Goal: Navigation & Orientation: Find specific page/section

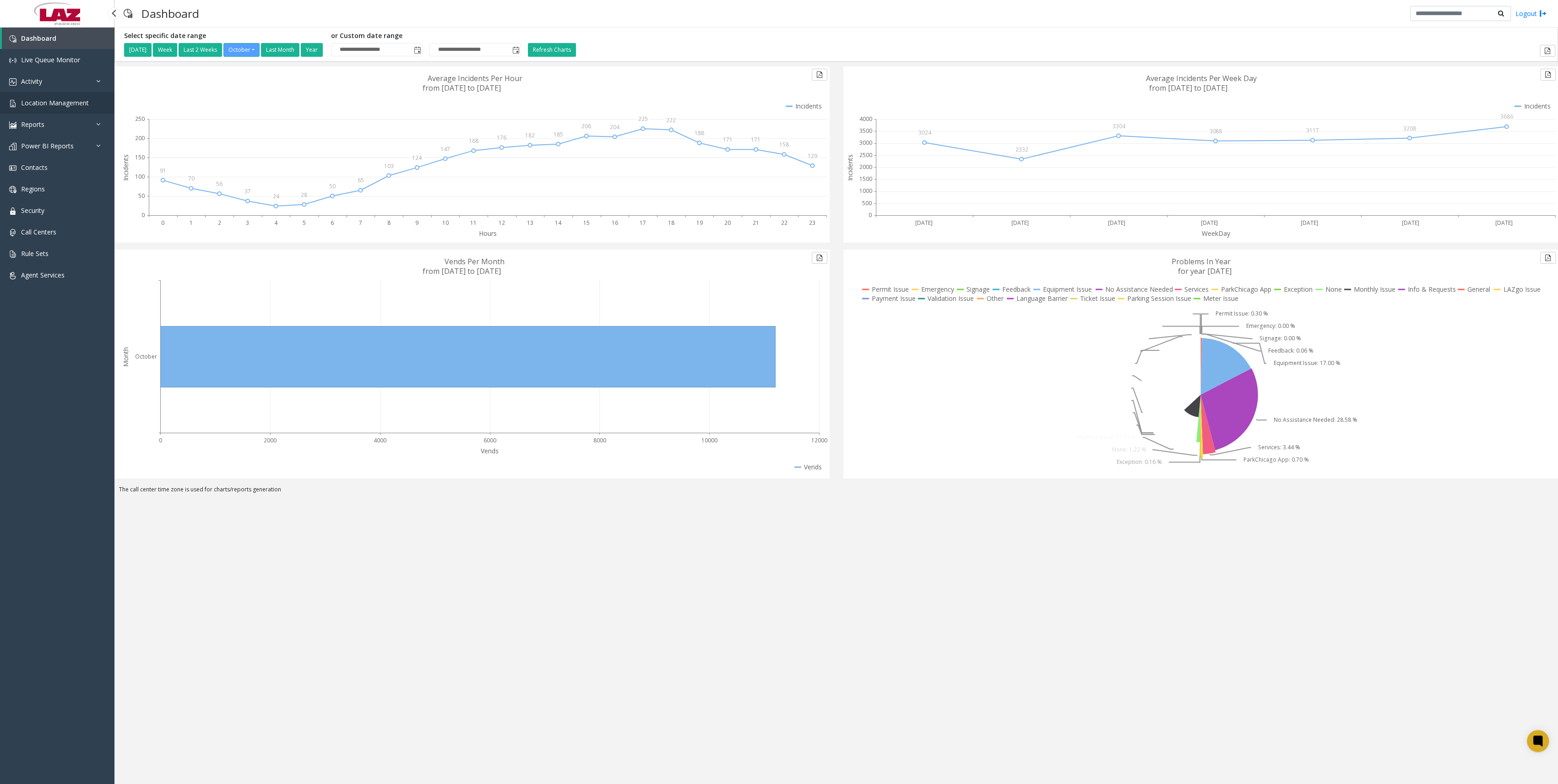
click at [70, 106] on span "Location Management" at bounding box center [55, 103] width 68 height 9
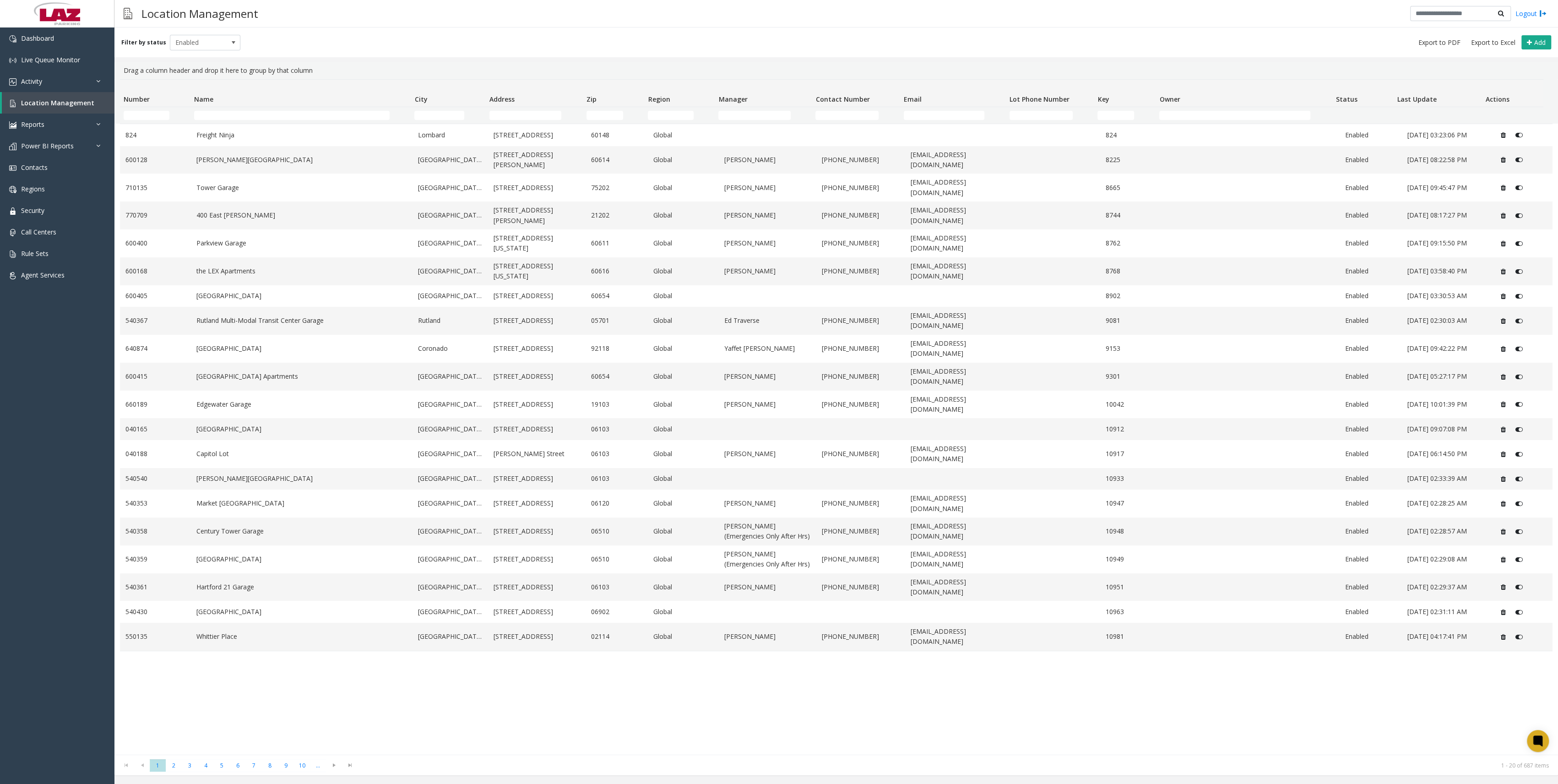
click at [414, 120] on td "City Filter" at bounding box center [448, 115] width 75 height 17
click at [458, 117] on input "City Filter" at bounding box center [439, 115] width 50 height 9
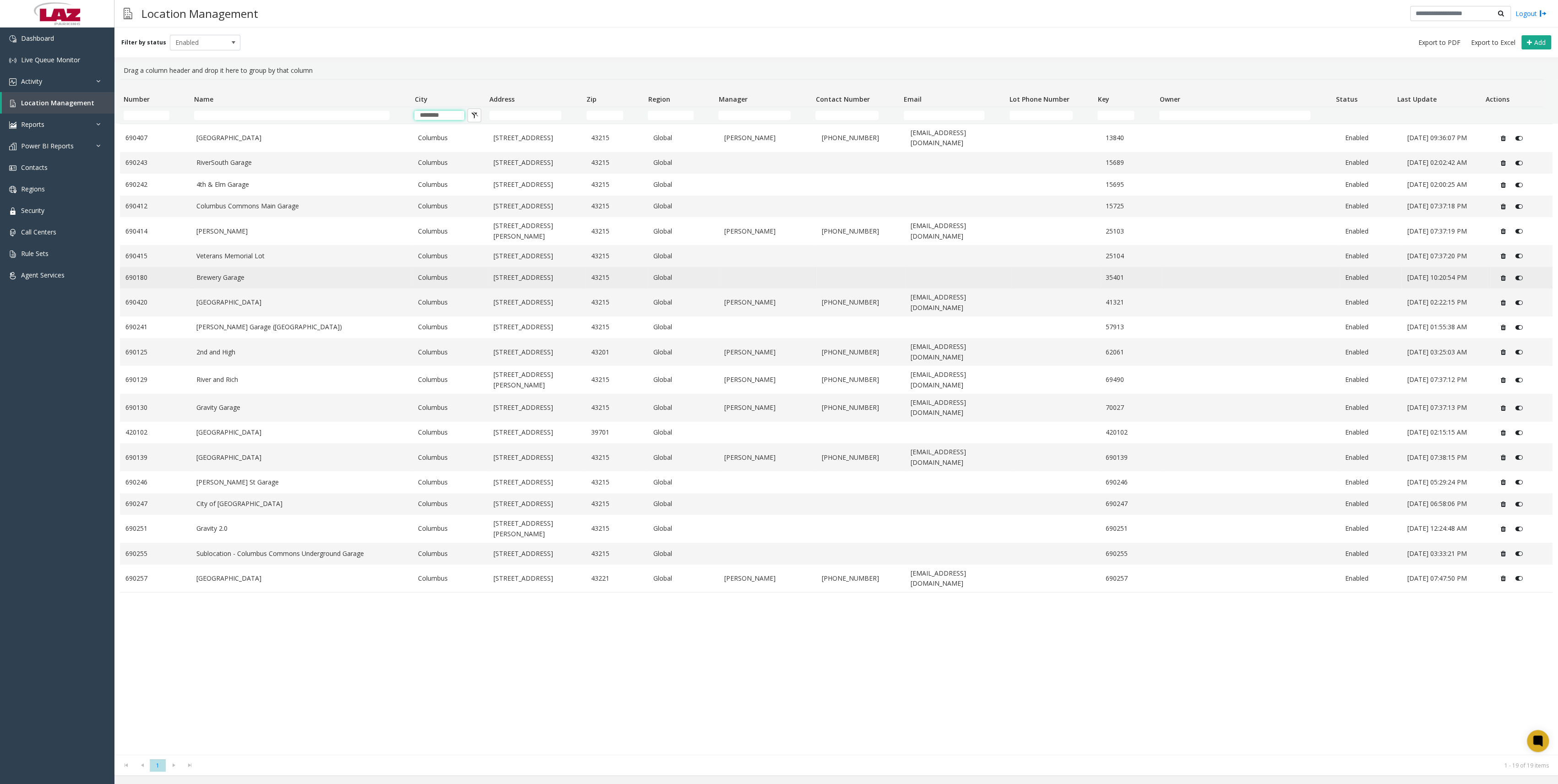
type input "********"
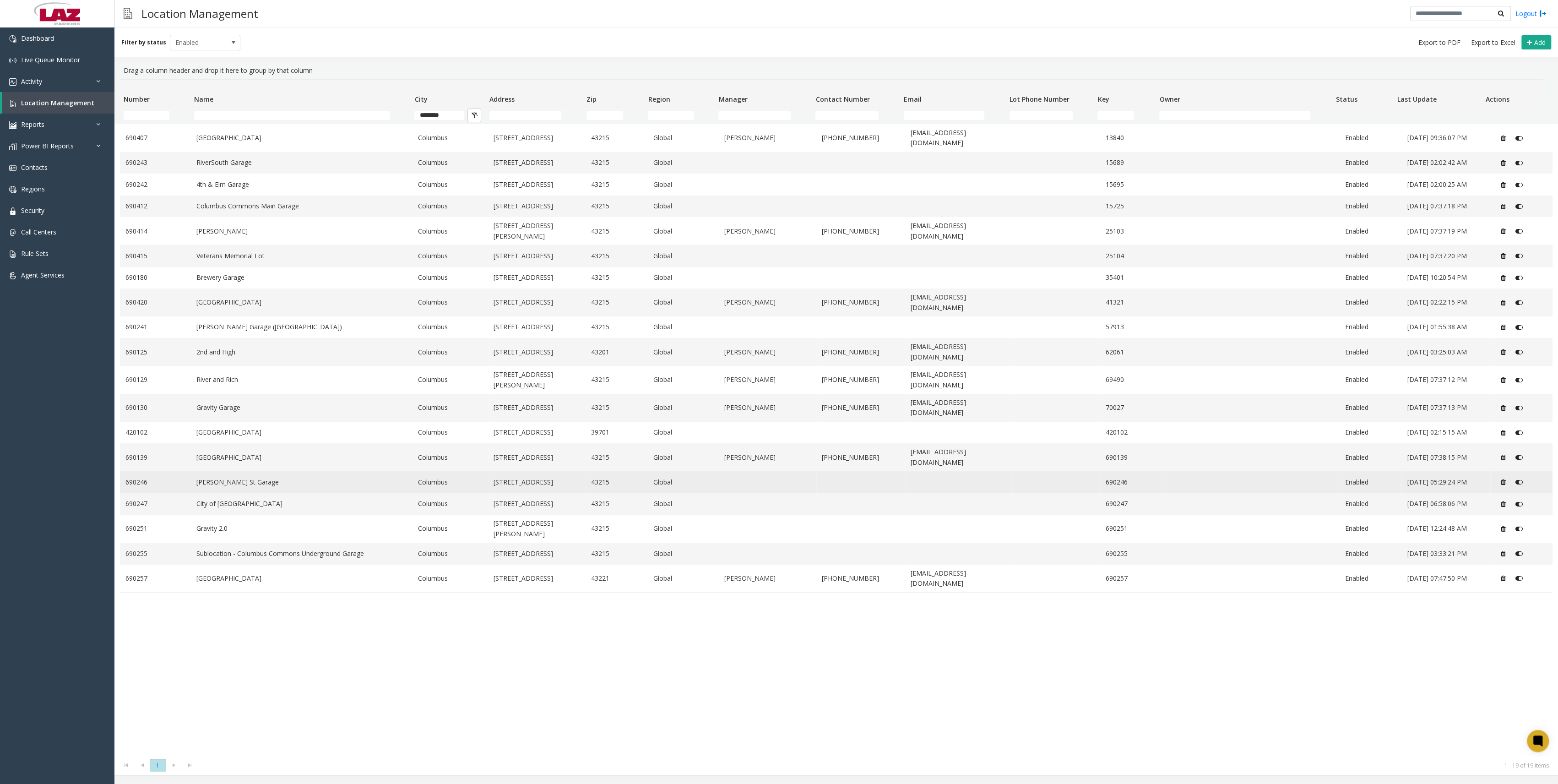
click at [136, 477] on link "690246" at bounding box center [155, 482] width 60 height 10
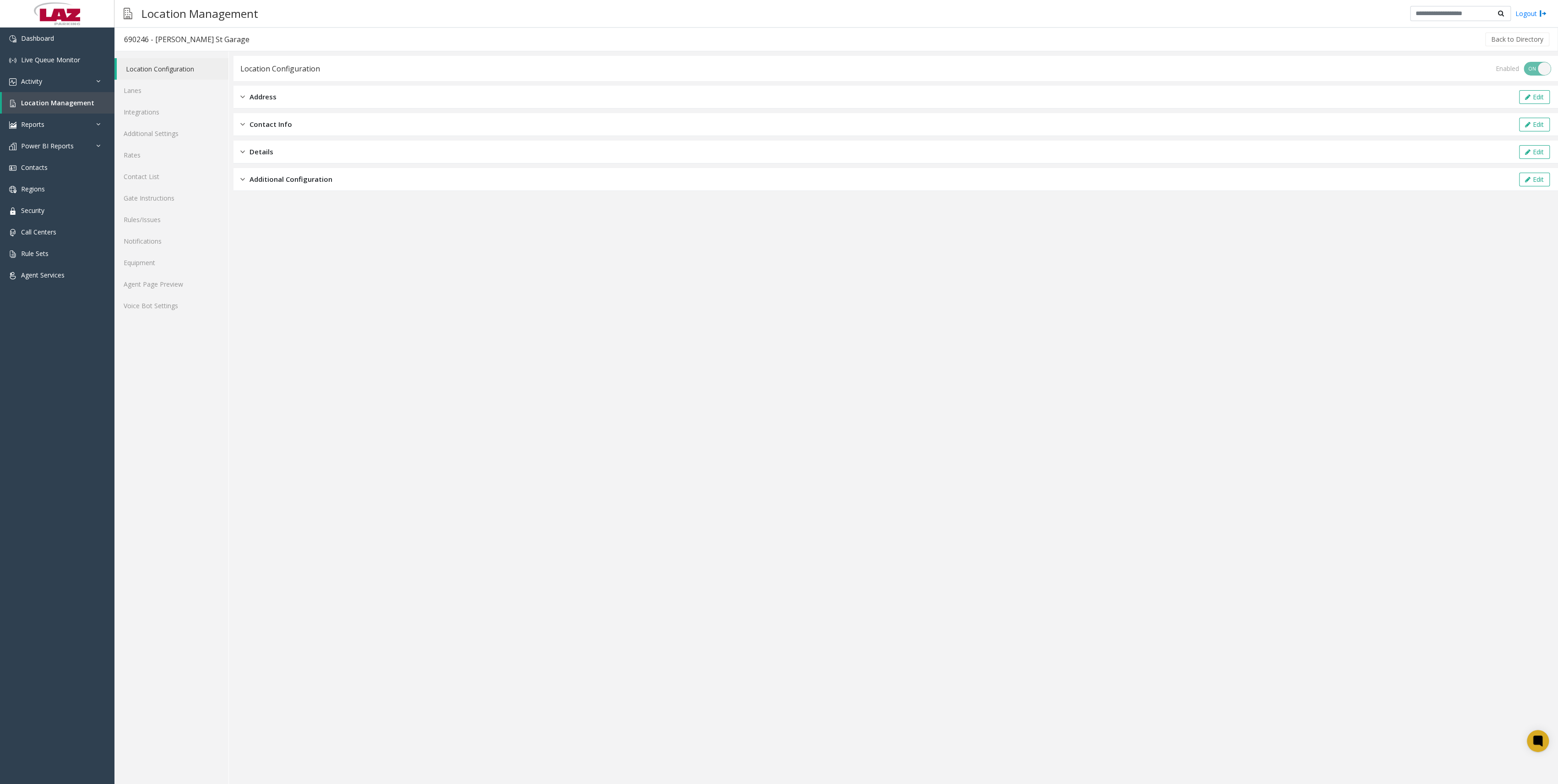
click at [134, 40] on div "690246 - [PERSON_NAME] St Garage" at bounding box center [187, 39] width 125 height 12
copy div "690246"
